Goal: Task Accomplishment & Management: Use online tool/utility

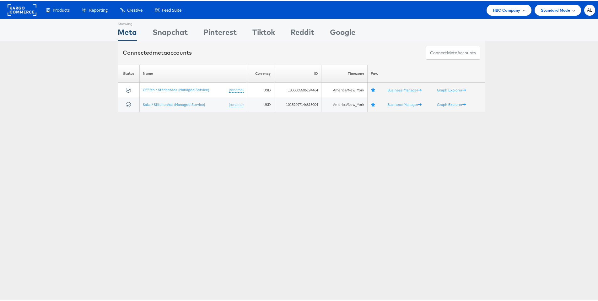
click at [508, 12] on span "HBC Company" at bounding box center [507, 9] width 28 height 7
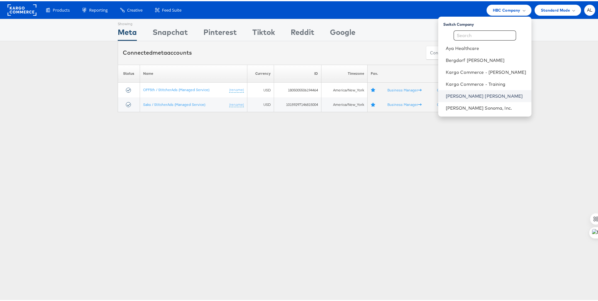
click at [490, 92] on link "[PERSON_NAME] [PERSON_NAME]" at bounding box center [486, 95] width 81 height 6
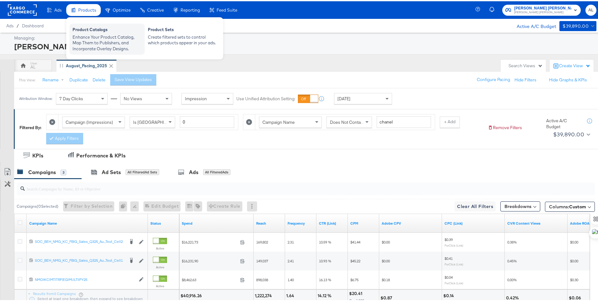
click at [95, 36] on div "Enhance Your Product Catalog, Map Them to Publishers, and Incorporate Overlay D…" at bounding box center [107, 42] width 69 height 18
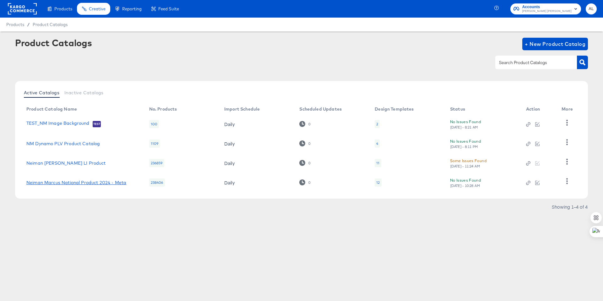
click at [78, 183] on link "Neiman Marcus National Product 2024 - Meta" at bounding box center [76, 182] width 100 height 5
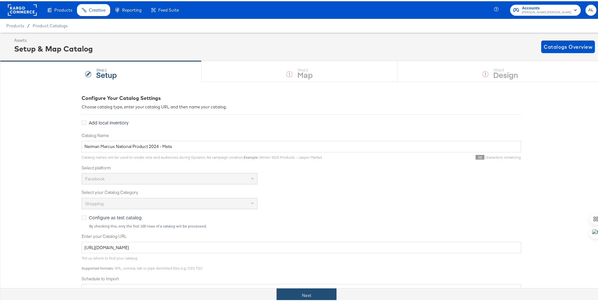
click at [317, 291] on button "Next" at bounding box center [307, 294] width 60 height 14
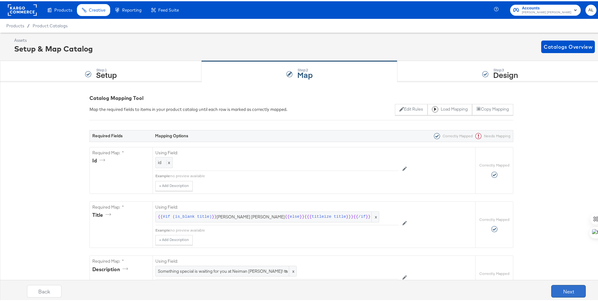
click at [566, 288] on button "Next" at bounding box center [568, 289] width 35 height 13
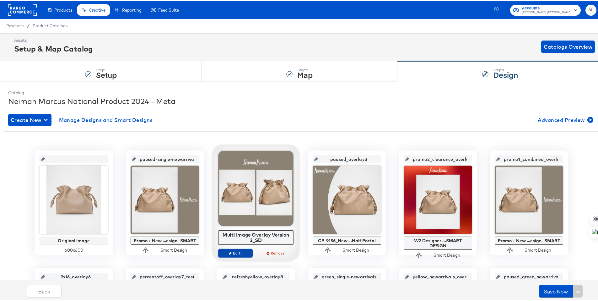
click at [236, 252] on span "Edit" at bounding box center [235, 251] width 29 height 5
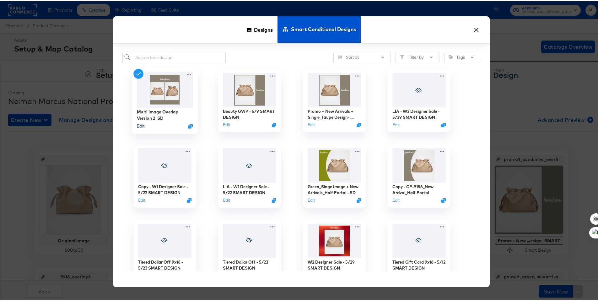
click at [140, 125] on button "Edit" at bounding box center [141, 125] width 8 height 6
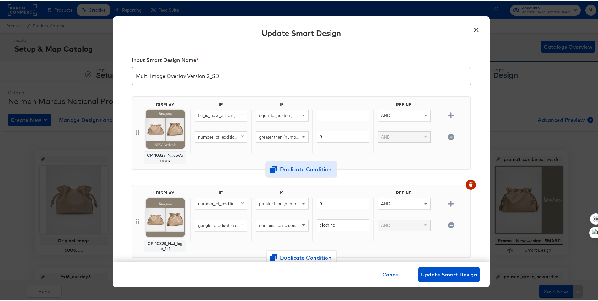
click at [304, 164] on span "Duplicate Condition" at bounding box center [301, 168] width 61 height 9
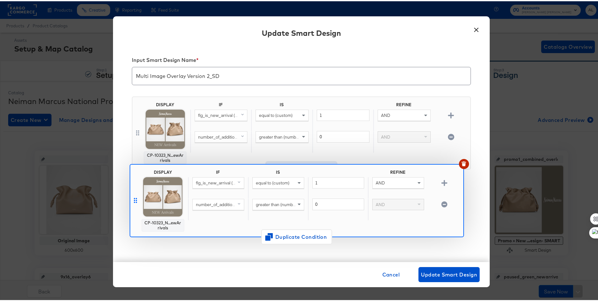
scroll to position [1, 0]
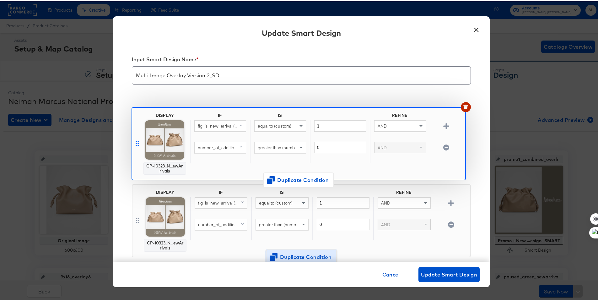
drag, startPoint x: 135, startPoint y: 219, endPoint x: 136, endPoint y: 138, distance: 80.4
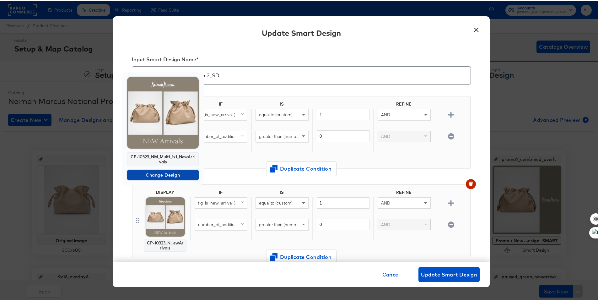
click at [148, 172] on span "Change Design" at bounding box center [163, 174] width 67 height 8
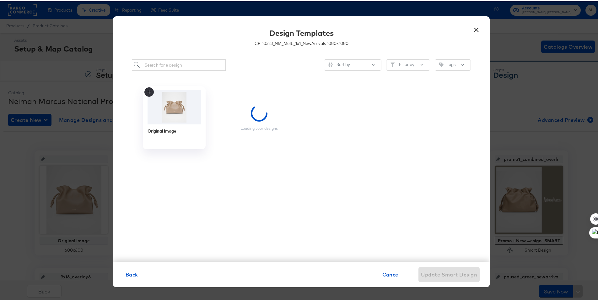
scroll to position [0, 0]
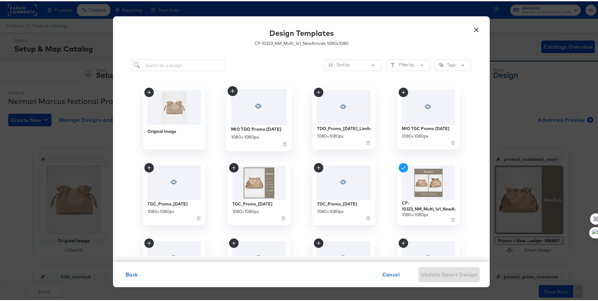
click at [264, 122] on div at bounding box center [259, 106] width 56 height 36
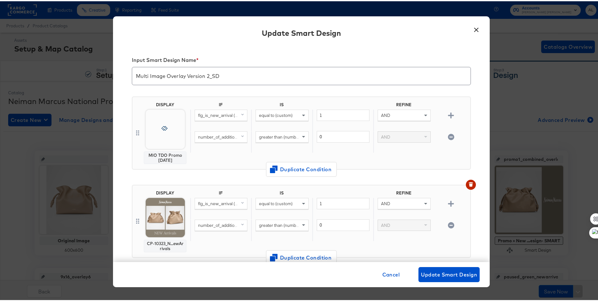
scroll to position [1, 0]
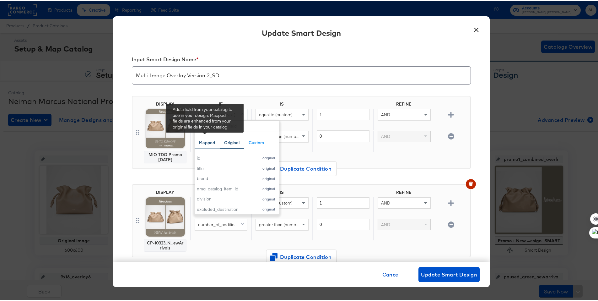
click at [211, 141] on div "Mapped" at bounding box center [207, 141] width 16 height 6
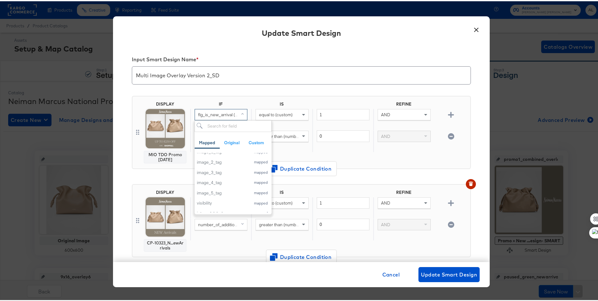
scroll to position [304, 0]
click at [227, 125] on input "search" at bounding box center [233, 125] width 77 height 12
click at [206, 199] on div "internal_label" at bounding box center [222, 201] width 51 height 6
click at [269, 119] on div "equal to (custom)" at bounding box center [281, 118] width 61 height 21
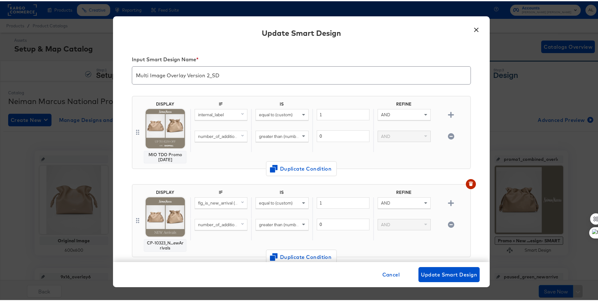
click at [281, 112] on span "equal to (custom)" at bounding box center [276, 114] width 34 height 6
type input "any"
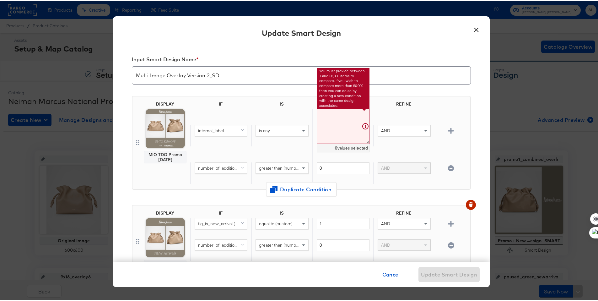
click at [332, 118] on textarea at bounding box center [343, 125] width 53 height 35
paste textarea ""$100 Off $400 – D5780WN $250 Off $1000 – D5781WN""
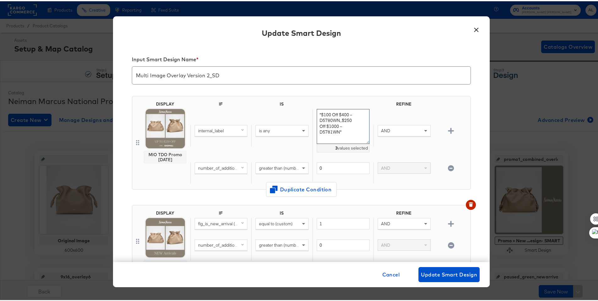
drag, startPoint x: 355, startPoint y: 115, endPoint x: 298, endPoint y: 115, distance: 57.4
click at [298, 115] on div "internal_label is any "$100 Off $400 – D5780WN,,$250 Off $1000 – D5781WN" 3 val…" at bounding box center [329, 134] width 278 height 53
drag, startPoint x: 337, startPoint y: 120, endPoint x: 307, endPoint y: 119, distance: 30.1
click at [307, 119] on div "internal_label is any D5780WN,,$250 Off $1000 – D5781WN" 3 values selected AND" at bounding box center [329, 134] width 278 height 53
click at [336, 114] on textarea "D5780WN,D5781WN" at bounding box center [343, 125] width 53 height 35
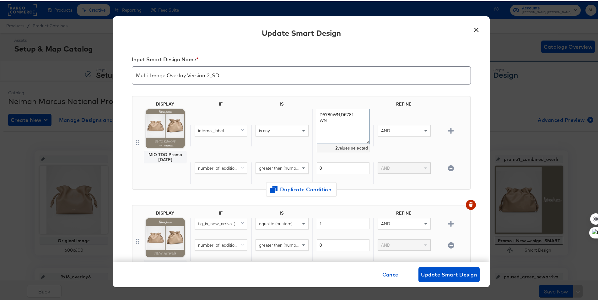
click at [317, 112] on textarea "D5780WN,D5781WN" at bounding box center [343, 125] width 53 height 35
click at [386, 110] on div "internal_label is any d5780wn,d5781wn 2 values selected AND" at bounding box center [329, 134] width 278 height 53
click at [342, 126] on textarea "d5780wn,d5781wn" at bounding box center [343, 125] width 53 height 35
click at [332, 114] on textarea "d5780wn,d5781wn" at bounding box center [343, 125] width 53 height 35
click at [330, 114] on textarea "d5780wn,d5781wn" at bounding box center [343, 125] width 53 height 35
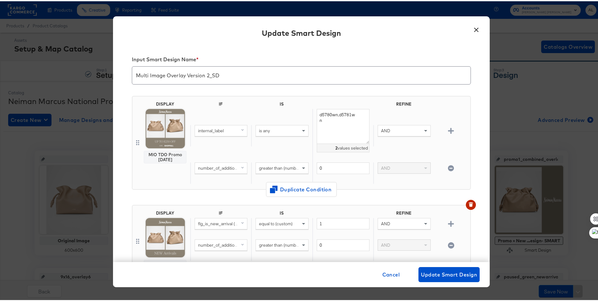
click at [378, 144] on div "AND" at bounding box center [403, 134] width 61 height 21
drag, startPoint x: 324, startPoint y: 122, endPoint x: 313, endPoint y: 111, distance: 15.1
click at [317, 111] on textarea "d5780wn,d5781wn" at bounding box center [343, 125] width 53 height 35
paste textarea
paste textarea "d5781wn"
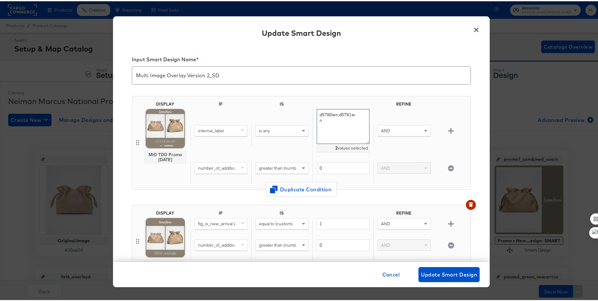
type textarea "d5780wn,d5781wn"
click at [448, 165] on icon "button" at bounding box center [451, 167] width 6 height 6
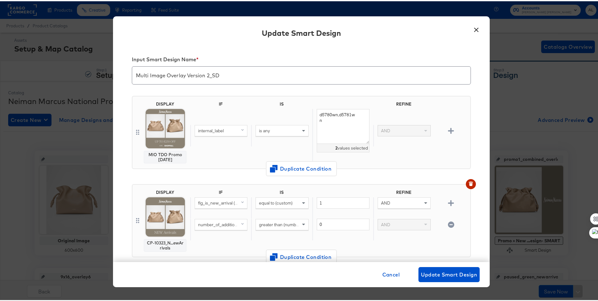
click at [447, 149] on div "internal_label is any d5780wn,d5781wn 2 values selected AND" at bounding box center [329, 134] width 278 height 53
click at [446, 271] on span "Update Smart Design" at bounding box center [449, 273] width 56 height 9
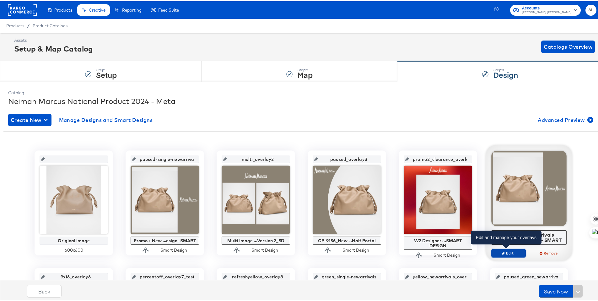
click at [502, 251] on icon "button" at bounding box center [503, 251] width 3 height 3
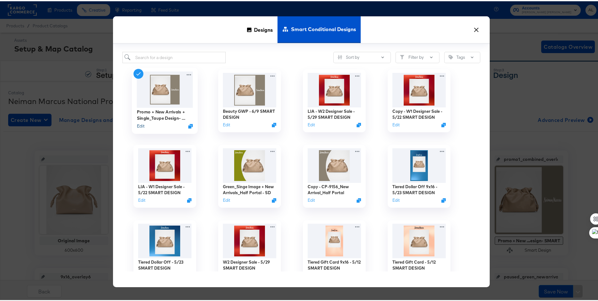
click at [137, 124] on button "Edit" at bounding box center [141, 125] width 8 height 6
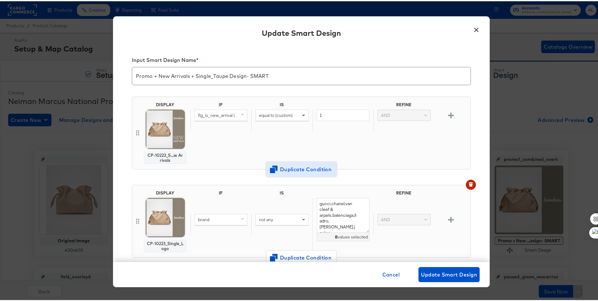
click at [270, 169] on icon "button" at bounding box center [274, 168] width 8 height 8
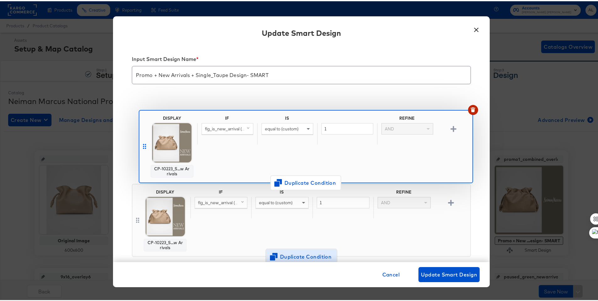
drag, startPoint x: 134, startPoint y: 219, endPoint x: 143, endPoint y: 140, distance: 79.3
click at [143, 140] on div "DISPLAY CP-10223_S...w Arrivals IF IS REFINE flg_is_new_arrival (original) equa…" at bounding box center [301, 221] width 339 height 265
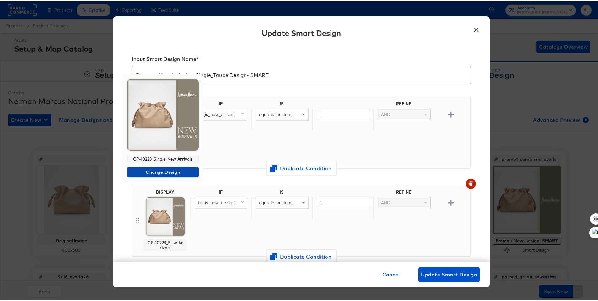
click at [165, 170] on span "Change Design" at bounding box center [163, 171] width 67 height 8
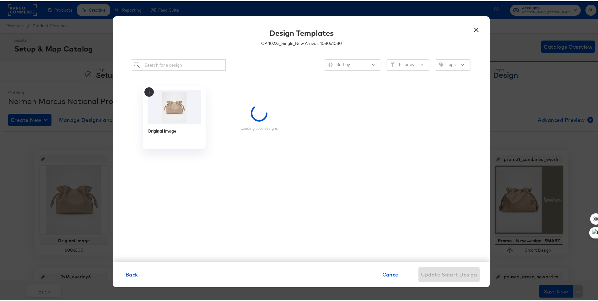
scroll to position [0, 0]
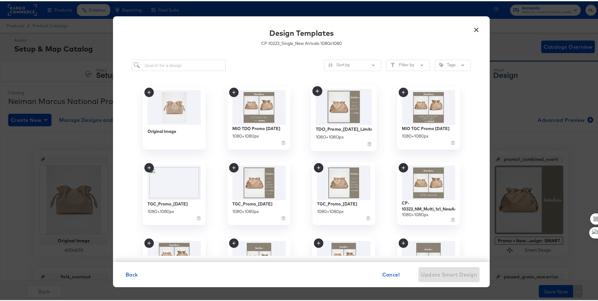
click at [316, 90] on icon at bounding box center [317, 89] width 3 height 3
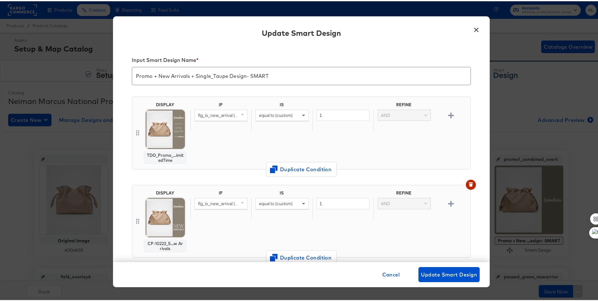
scroll to position [1, 0]
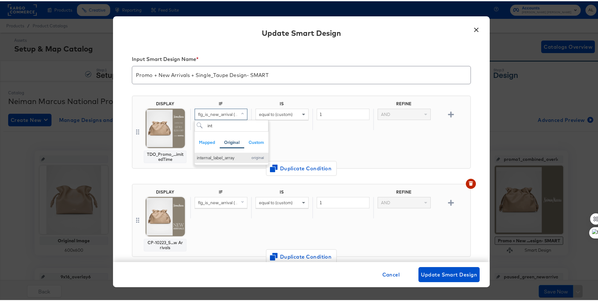
type input "int"
click at [216, 157] on div "internal_label_array" at bounding box center [220, 157] width 47 height 6
click at [294, 114] on div "equal to (custom)" at bounding box center [282, 113] width 52 height 11
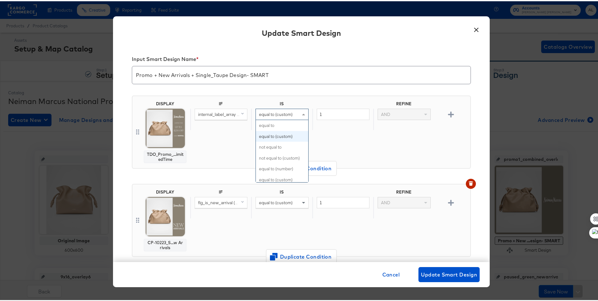
scroll to position [11, 0]
type input "any"
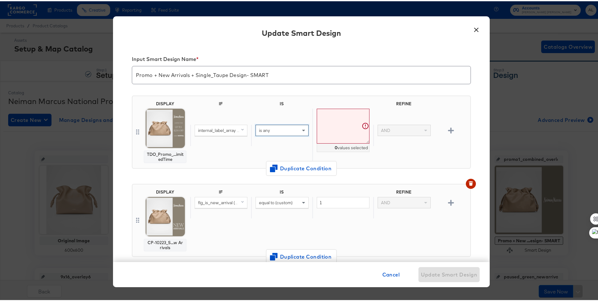
click at [330, 119] on textarea at bounding box center [343, 124] width 53 height 35
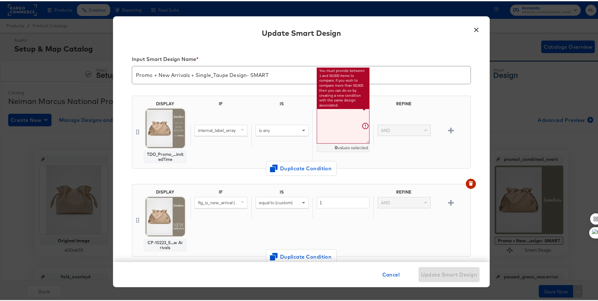
paste textarea "d5780wn, d5781wn"
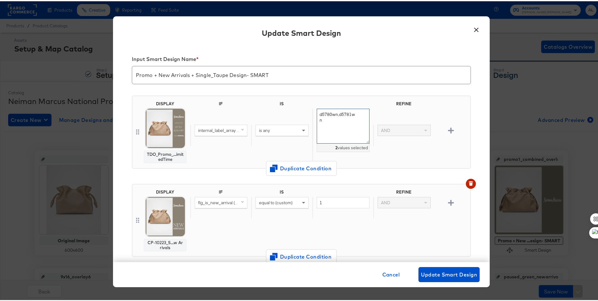
type textarea "d5780wn,d5781wn"
click at [384, 111] on div "internal_label_array (original) is any d5780wn,d5781wn 2 values selected AND" at bounding box center [329, 133] width 278 height 53
click at [223, 133] on div "internal_label_array (original)" at bounding box center [221, 129] width 52 height 11
click at [166, 175] on div "DISPLAY TDO_Promo_...imitedTime IF IS REFINE internal_label_array (original) Ma…" at bounding box center [301, 133] width 339 height 88
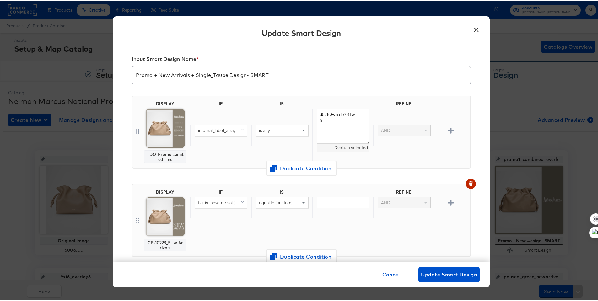
click at [235, 130] on span "internal_label_array (original)" at bounding box center [225, 129] width 55 height 6
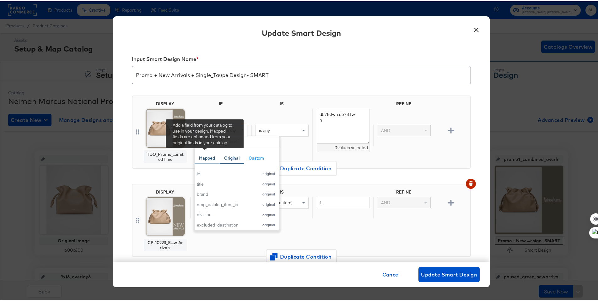
click at [204, 159] on div "Mapped" at bounding box center [207, 157] width 16 height 6
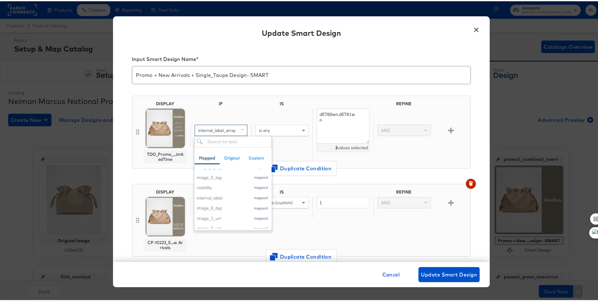
scroll to position [340, 0]
click at [219, 192] on div "internal_label" at bounding box center [222, 190] width 51 height 6
click at [406, 154] on div "internal_label is any d5780wn,d5781wn 2 values selected AND" at bounding box center [329, 133] width 278 height 53
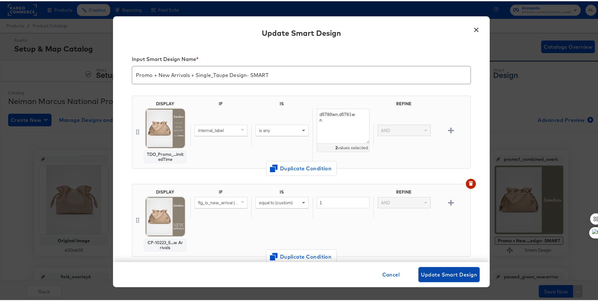
click at [455, 276] on span "Update Smart Design" at bounding box center [449, 273] width 56 height 9
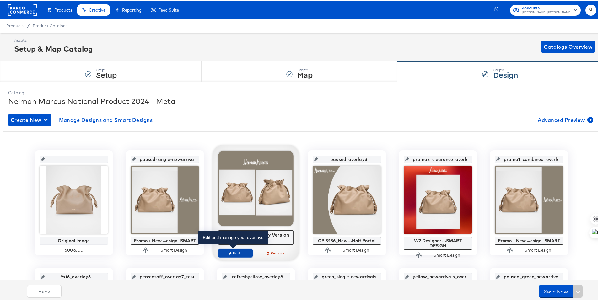
click at [229, 253] on icon "button" at bounding box center [230, 251] width 3 height 3
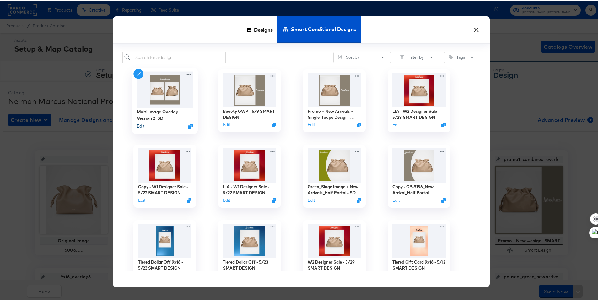
click at [138, 124] on button "Edit" at bounding box center [141, 125] width 8 height 6
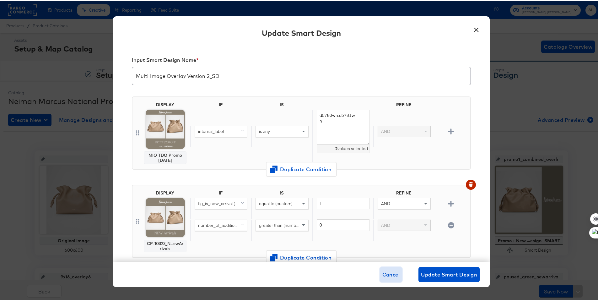
click at [384, 272] on span "Cancel" at bounding box center [391, 273] width 18 height 9
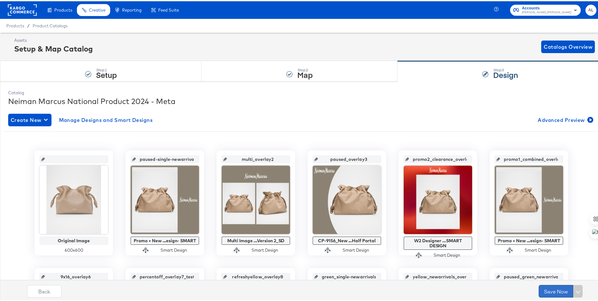
click at [555, 290] on button "Save Now" at bounding box center [556, 289] width 35 height 13
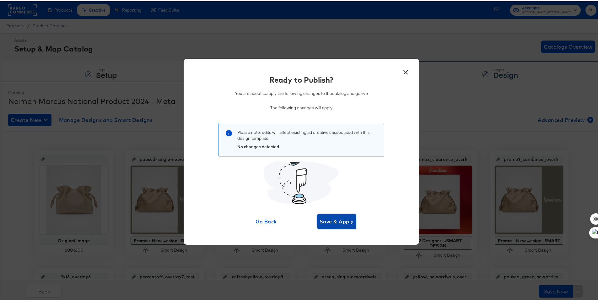
click at [350, 224] on button "Save & Apply" at bounding box center [336, 220] width 39 height 15
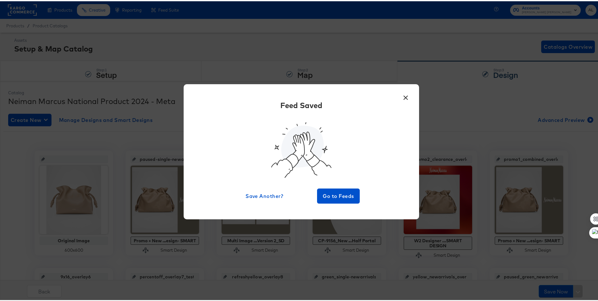
click at [403, 97] on button "×" at bounding box center [405, 94] width 11 height 11
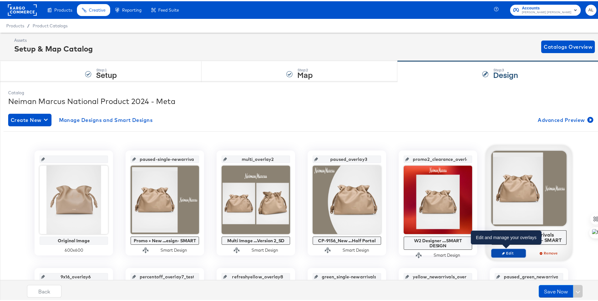
click at [506, 250] on span "Edit" at bounding box center [508, 251] width 29 height 5
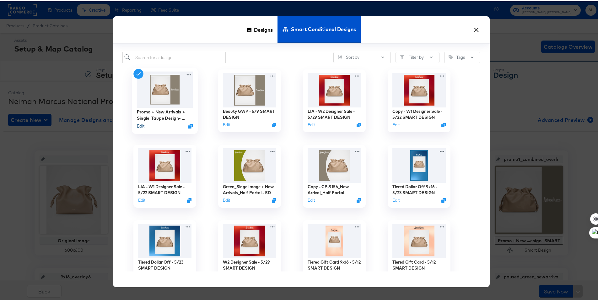
click at [139, 125] on button "Edit" at bounding box center [141, 125] width 8 height 6
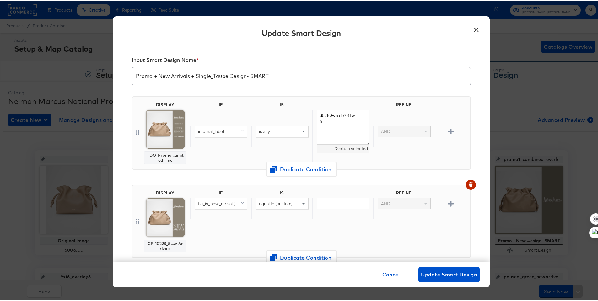
click at [475, 26] on button "×" at bounding box center [476, 26] width 11 height 11
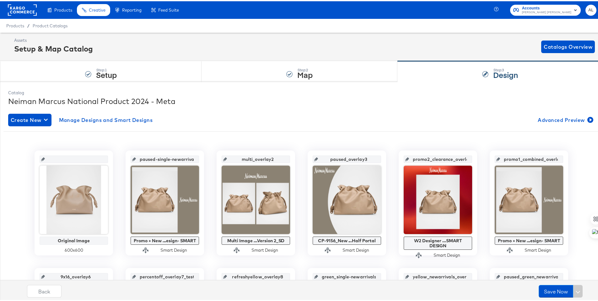
click at [20, 7] on rect at bounding box center [22, 8] width 29 height 11
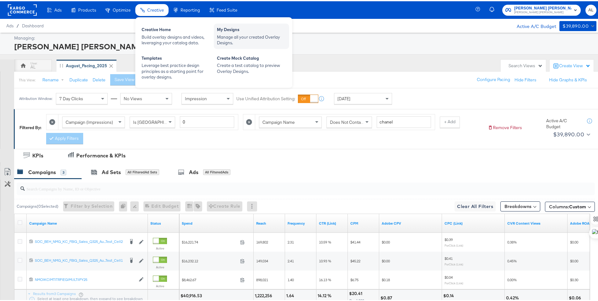
click at [218, 34] on div "Manage all your created Overlay Designs." at bounding box center [251, 39] width 69 height 12
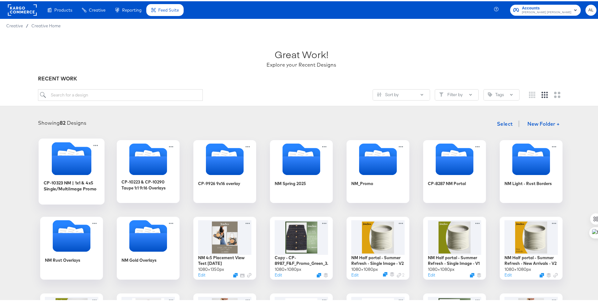
click at [75, 192] on div "CP-10323 NM | 1x1 & 4x5 Single/MultiImage Promo" at bounding box center [72, 187] width 56 height 24
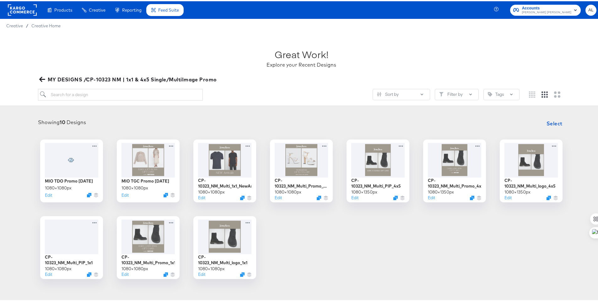
click at [39, 76] on icon "button" at bounding box center [42, 78] width 6 height 6
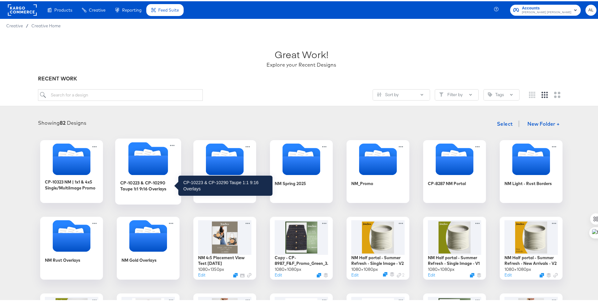
click at [153, 183] on div "CP-10223 & CP-10290 Taupe 1:1 9:16 Overlays" at bounding box center [148, 184] width 56 height 12
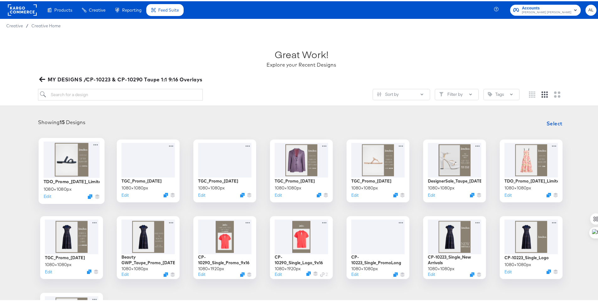
click at [71, 166] on div at bounding box center [72, 158] width 56 height 36
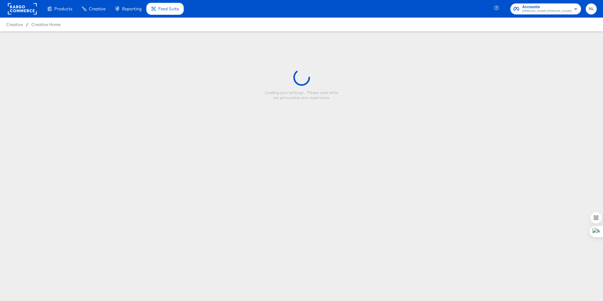
type input "TDO_Promo_8.27.25_LimitedTime"
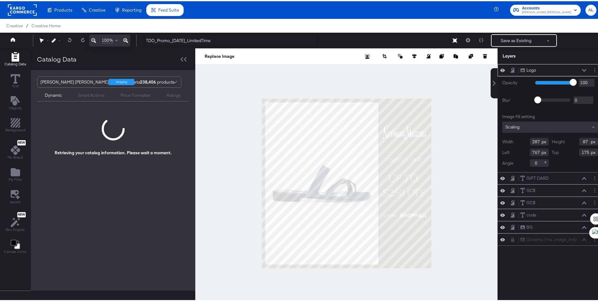
click at [208, 99] on div at bounding box center [346, 182] width 302 height 270
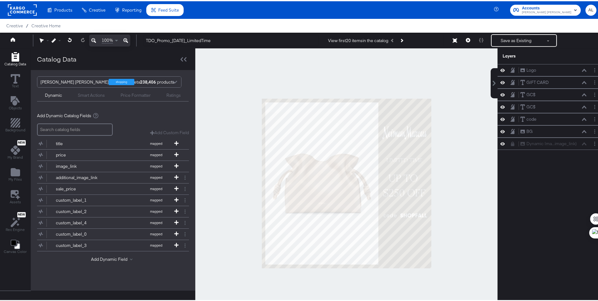
click at [17, 7] on rect at bounding box center [22, 8] width 29 height 11
click at [13, 0] on div at bounding box center [22, 9] width 29 height 18
click at [13, 6] on rect at bounding box center [22, 8] width 29 height 11
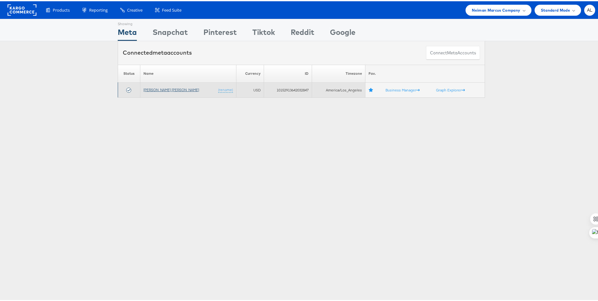
click at [160, 88] on link "[PERSON_NAME] [PERSON_NAME]" at bounding box center [171, 88] width 56 height 5
